Goal: Information Seeking & Learning: Learn about a topic

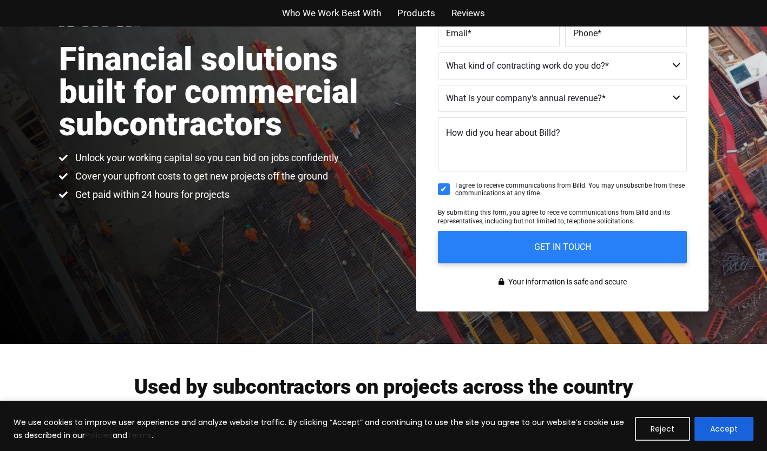
scroll to position [174, 0]
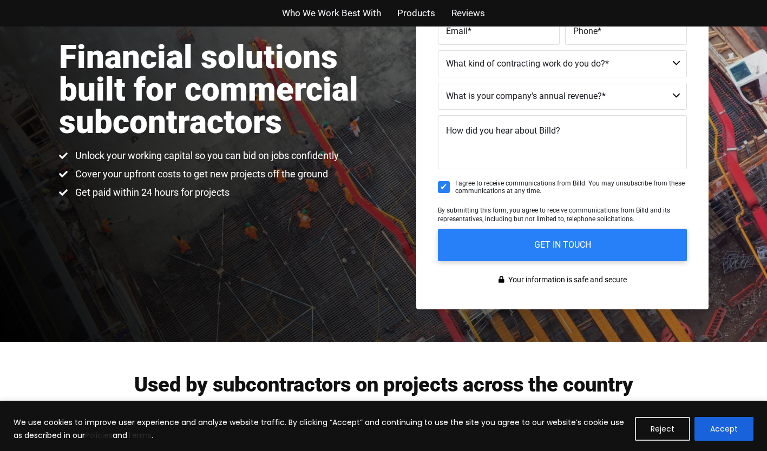
click at [674, 61] on select "Commercial Commercial and Residential Residential Not a Contractor" at bounding box center [562, 63] width 249 height 27
select select "Commercial and Residential"
click at [438, 50] on select "Commercial Commercial and Residential Residential Not a Contractor" at bounding box center [562, 63] width 249 height 27
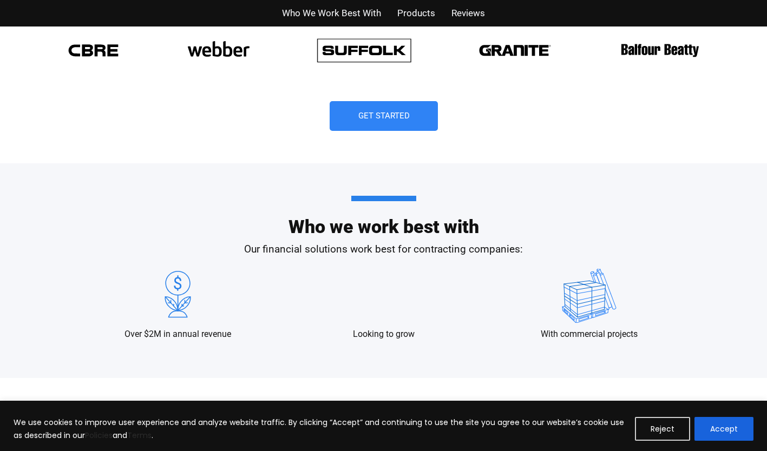
scroll to position [907, 0]
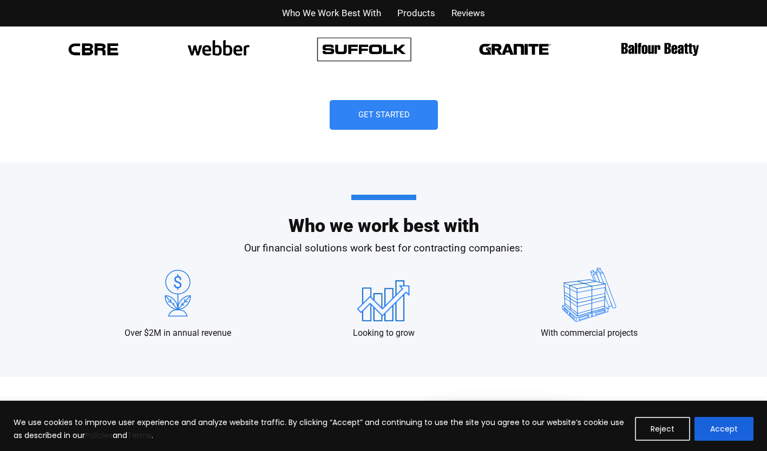
click at [591, 298] on img at bounding box center [589, 295] width 70 height 54
click at [580, 333] on p "With commercial projects" at bounding box center [589, 333] width 97 height 12
click at [398, 315] on img at bounding box center [384, 295] width 54 height 54
click at [398, 318] on img at bounding box center [384, 295] width 54 height 54
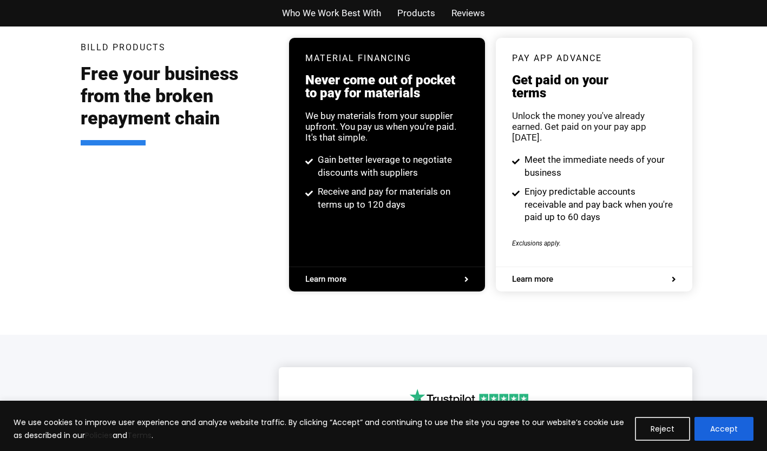
scroll to position [2083, 0]
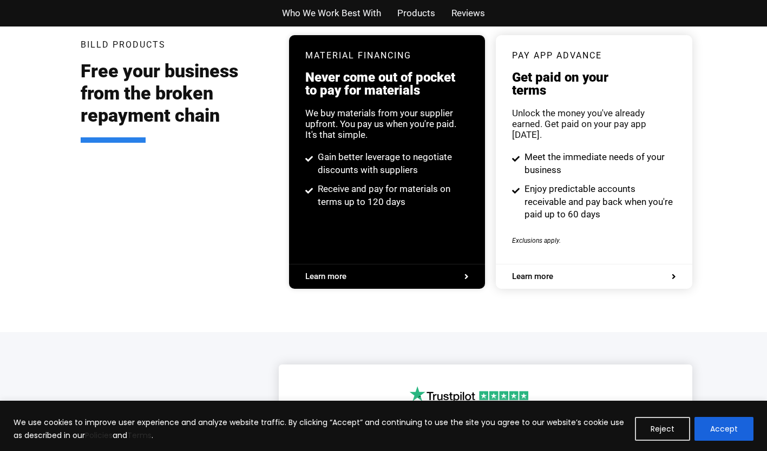
click at [467, 273] on icon at bounding box center [466, 277] width 4 height 8
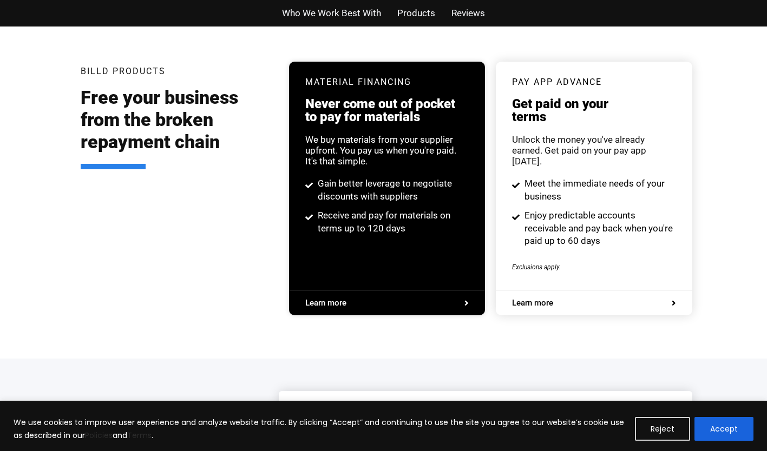
scroll to position [2055, 0]
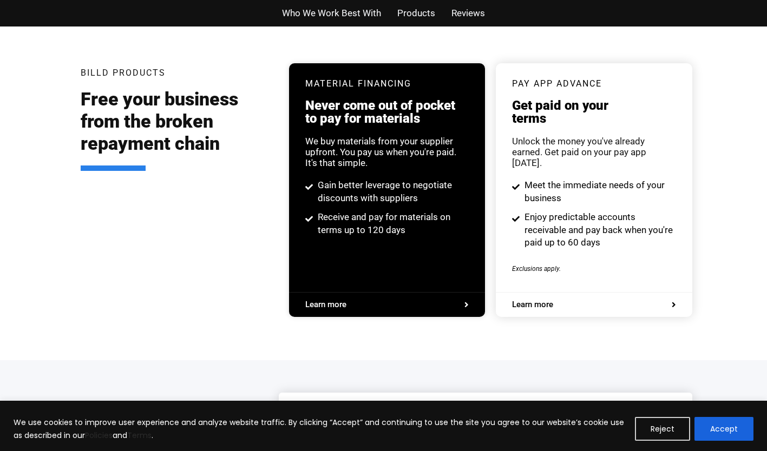
click at [673, 301] on icon at bounding box center [674, 305] width 4 height 8
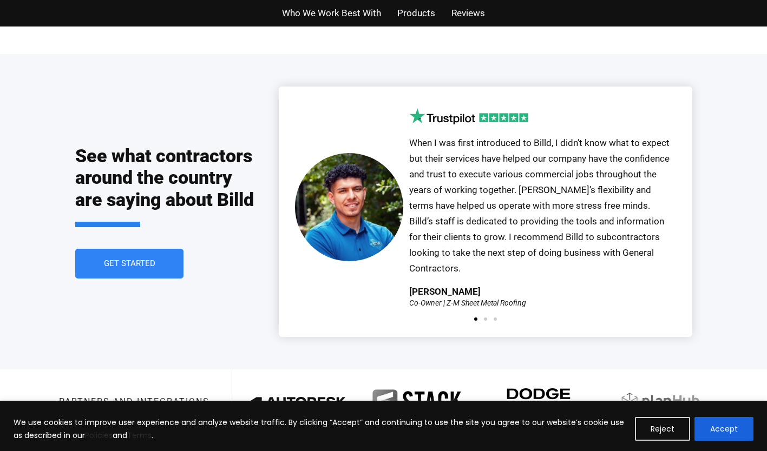
scroll to position [2360, 0]
